Goal: Task Accomplishment & Management: Complete application form

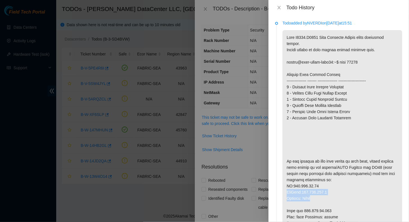
scroll to position [19, 0]
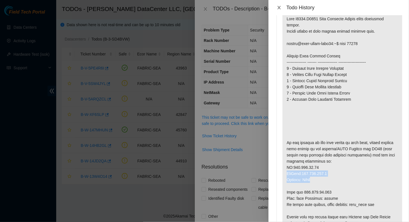
click at [280, 6] on icon "close" at bounding box center [279, 7] width 4 height 4
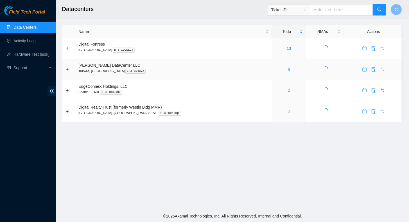
click at [275, 69] on div "8" at bounding box center [289, 69] width 28 height 6
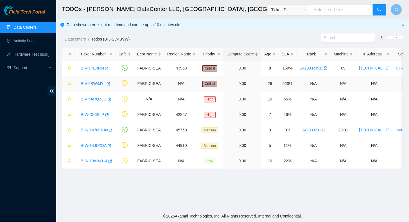
click at [91, 80] on div "B-V-5SW4JYL" at bounding box center [95, 83] width 35 height 9
click at [90, 84] on link "B-V-5SW4JYL" at bounding box center [93, 83] width 25 height 4
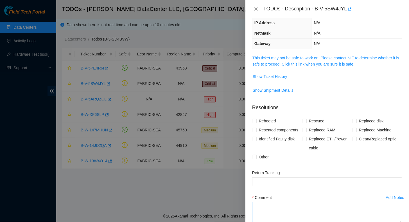
scroll to position [81, 0]
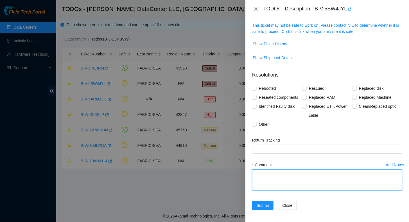
click at [270, 176] on textarea "Comment" at bounding box center [327, 179] width 150 height 21
paste textarea "B-V-5SW4JYL For questions or feedback, contact dsims directly on Webex or in th…"
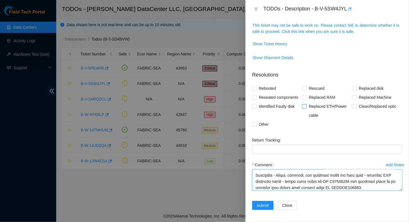
type textarea "B-V-5SW4JYL For questions or feedback, contact dsims directly on Webex or in th…"
click at [304, 106] on input "Replaced ETH/Power cable" at bounding box center [304, 106] width 4 height 4
click at [303, 106] on input "Replaced ETH/Power cable" at bounding box center [304, 106] width 4 height 4
checkbox input "false"
click at [352, 106] on input "Clean/Replaced optic" at bounding box center [354, 106] width 4 height 4
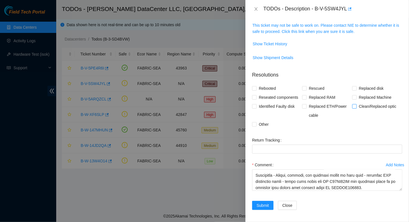
checkbox input "true"
click at [254, 123] on input "Other" at bounding box center [254, 124] width 4 height 4
checkbox input "true"
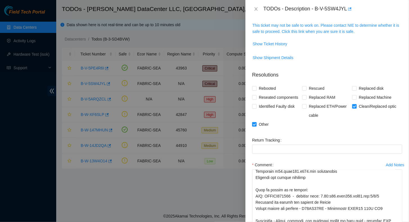
drag, startPoint x: 396, startPoint y: 189, endPoint x: 377, endPoint y: 236, distance: 50.9
click at [377, 221] on html "Field Tech Portal Data Centers Activity Logs Hardware Test (isok) Support TODOs…" at bounding box center [204, 111] width 409 height 222
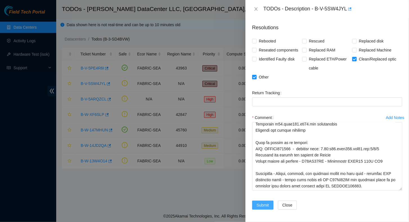
click at [261, 202] on span "Submit" at bounding box center [263, 205] width 12 height 6
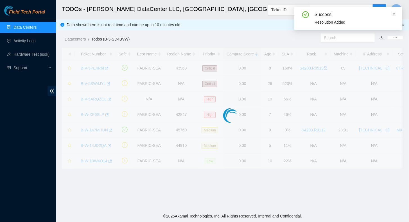
scroll to position [147, 0]
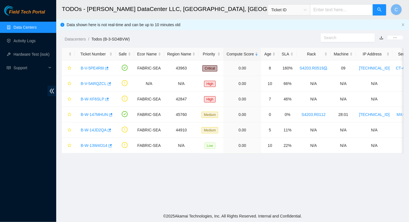
click at [18, 29] on link "Data Centers" at bounding box center [24, 27] width 23 height 4
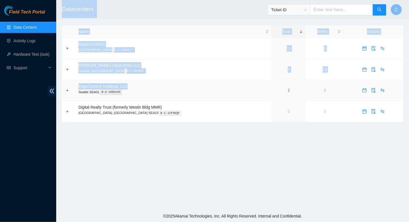
drag, startPoint x: 136, startPoint y: 88, endPoint x: 52, endPoint y: 82, distance: 84.2
click at [52, 82] on section "Field Tech Portal Data Centers Activity Logs Hardware Test (isok) Support Datac…" at bounding box center [204, 111] width 409 height 222
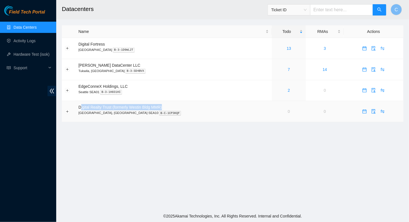
drag, startPoint x: 175, startPoint y: 109, endPoint x: 80, endPoint y: 101, distance: 95.3
click at [80, 101] on td "Digital Realty Trust (formerly Westin Bldg MMR) Seattle, WA SEA10 B-C-1CP3KQF" at bounding box center [173, 111] width 196 height 21
drag, startPoint x: 80, startPoint y: 101, endPoint x: 78, endPoint y: 44, distance: 56.5
click at [78, 44] on td "Digital Fortress Seattle B-3-1D9WL2T" at bounding box center [173, 48] width 196 height 21
click at [288, 69] on link "7" at bounding box center [289, 69] width 2 height 4
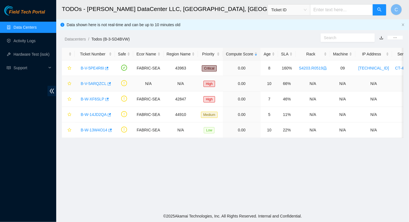
click at [91, 83] on link "B-V-5ARQZCL" at bounding box center [94, 83] width 26 height 4
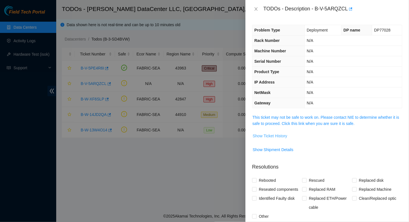
click at [266, 137] on span "Show Ticket History" at bounding box center [270, 136] width 35 height 6
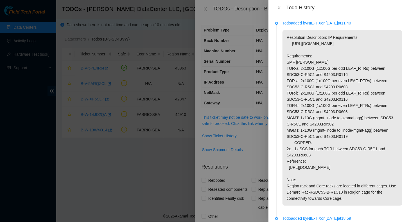
drag, startPoint x: 286, startPoint y: 35, endPoint x: 356, endPoint y: 215, distance: 192.8
click at [356, 205] on p "Resolution Description: IP Requirements: https://loom.deploy.akamai.com/expansi…" at bounding box center [342, 117] width 120 height 175
drag, startPoint x: 356, startPoint y: 215, endPoint x: 321, endPoint y: 190, distance: 42.6
click at [321, 190] on p "Resolution Description: IP Requirements: https://loom.deploy.akamai.com/expansi…" at bounding box center [342, 117] width 120 height 175
click at [342, 204] on p "Resolution Description: IP Requirements: https://loom.deploy.akamai.com/expansi…" at bounding box center [342, 117] width 120 height 175
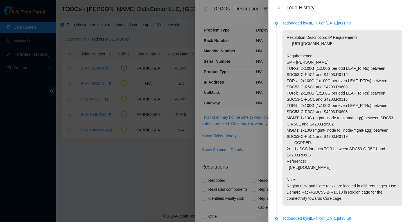
drag, startPoint x: 344, startPoint y: 212, endPoint x: 283, endPoint y: 32, distance: 189.9
click at [283, 32] on p "Resolution Description: IP Requirements: https://loom.deploy.akamai.com/expansi…" at bounding box center [342, 117] width 120 height 175
click at [349, 205] on p "Resolution Description: IP Requirements: https://loom.deploy.akamai.com/expansi…" at bounding box center [342, 117] width 120 height 175
drag, startPoint x: 348, startPoint y: 212, endPoint x: 310, endPoint y: 24, distance: 192.7
click at [310, 24] on div "Todo added by NIE-TIX on 2024-11-20 at 11:40 Resolution Description: IP Require…" at bounding box center [342, 112] width 120 height 185
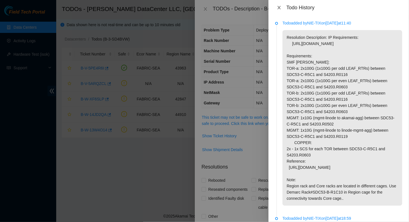
click at [280, 8] on icon "close" at bounding box center [278, 7] width 3 height 3
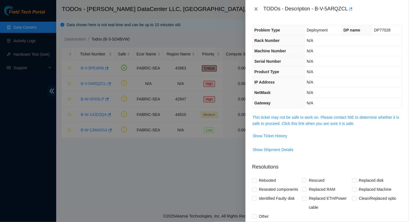
drag, startPoint x: 254, startPoint y: 9, endPoint x: 260, endPoint y: 9, distance: 5.6
click at [254, 9] on icon "close" at bounding box center [256, 9] width 4 height 4
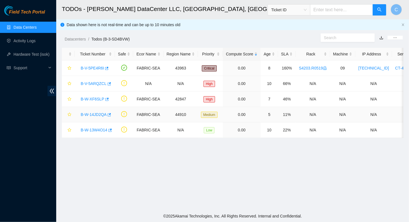
click at [91, 114] on link "B-W-14JD2QA" at bounding box center [94, 114] width 26 height 4
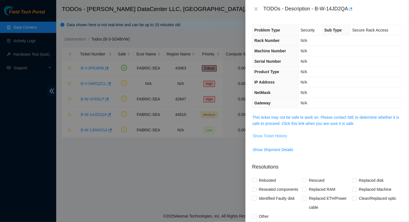
click at [267, 137] on span "Show Ticket History" at bounding box center [270, 136] width 35 height 6
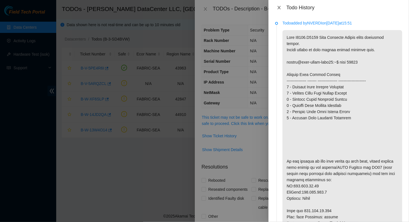
click at [279, 7] on icon "close" at bounding box center [279, 7] width 4 height 4
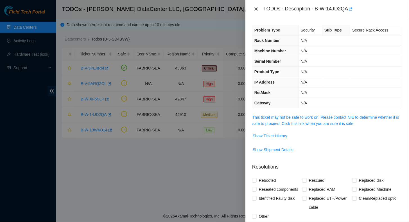
click at [258, 9] on icon "close" at bounding box center [256, 9] width 4 height 4
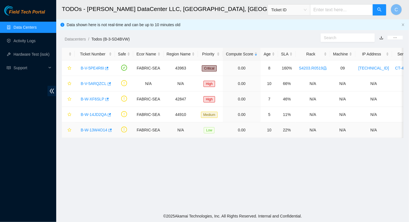
click at [94, 131] on link "B-W-13W4O14" at bounding box center [94, 130] width 27 height 4
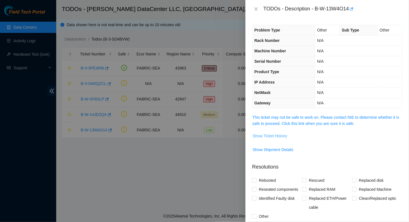
click at [269, 135] on span "Show Ticket History" at bounding box center [270, 136] width 35 height 6
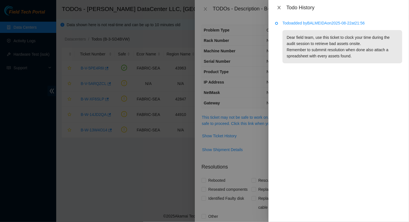
click at [277, 7] on icon "close" at bounding box center [279, 7] width 4 height 4
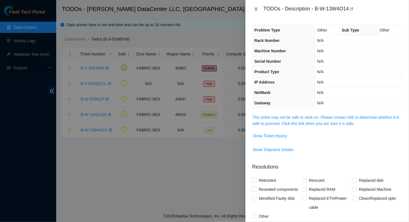
click at [256, 11] on icon "close" at bounding box center [256, 9] width 4 height 4
